Goal: Task Accomplishment & Management: Manage account settings

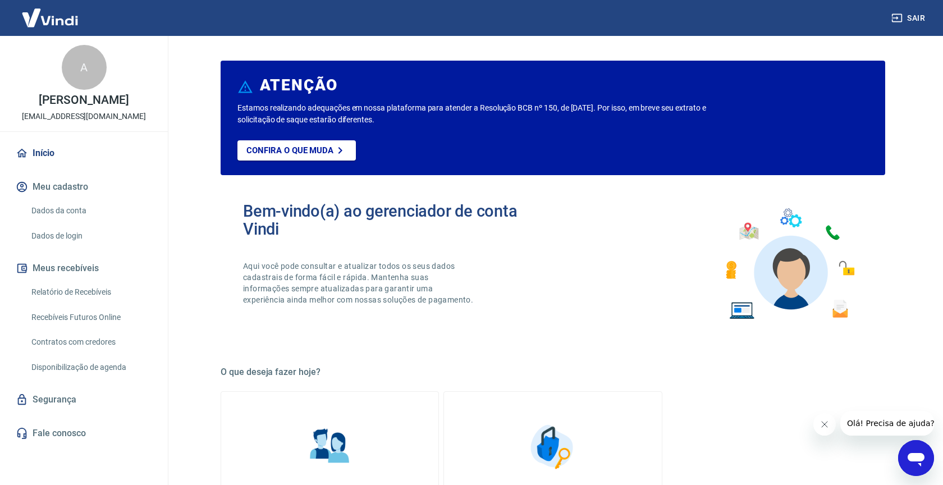
click at [81, 215] on link "Dados da conta" at bounding box center [90, 210] width 127 height 23
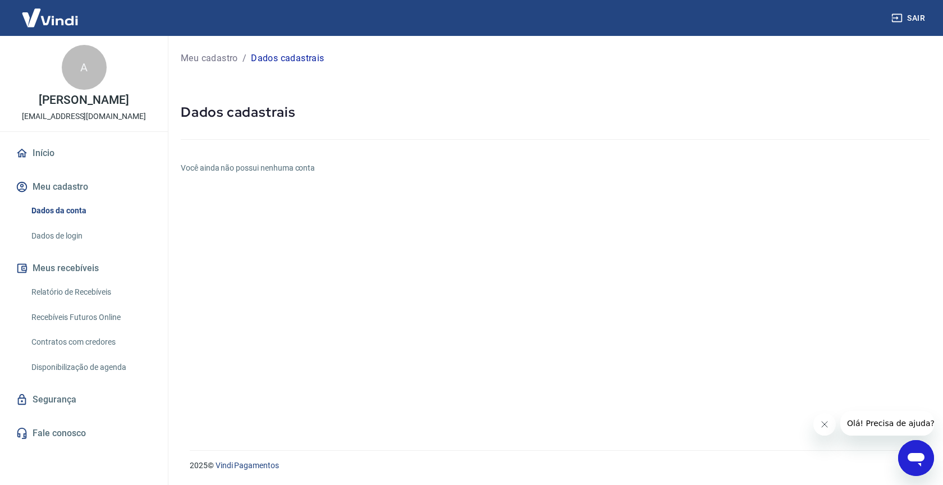
click at [105, 378] on link "Disponibilização de agenda" at bounding box center [90, 367] width 127 height 23
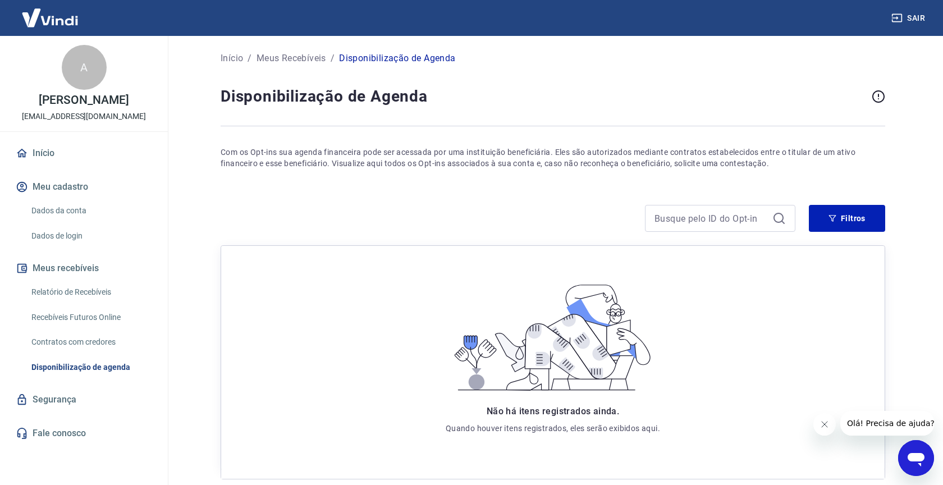
click at [99, 353] on link "Contratos com credores" at bounding box center [90, 341] width 127 height 23
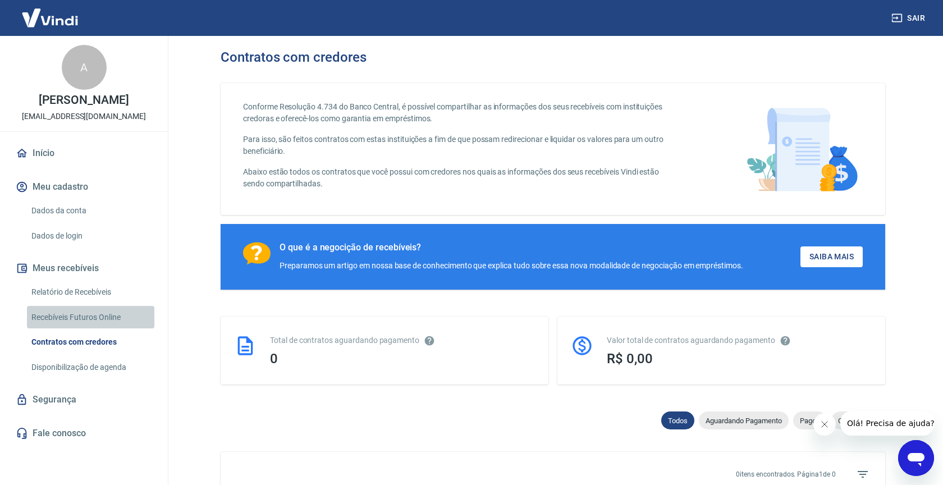
click at [94, 329] on link "Recebíveis Futuros Online" at bounding box center [90, 317] width 127 height 23
